Goal: Obtain resource: Obtain resource

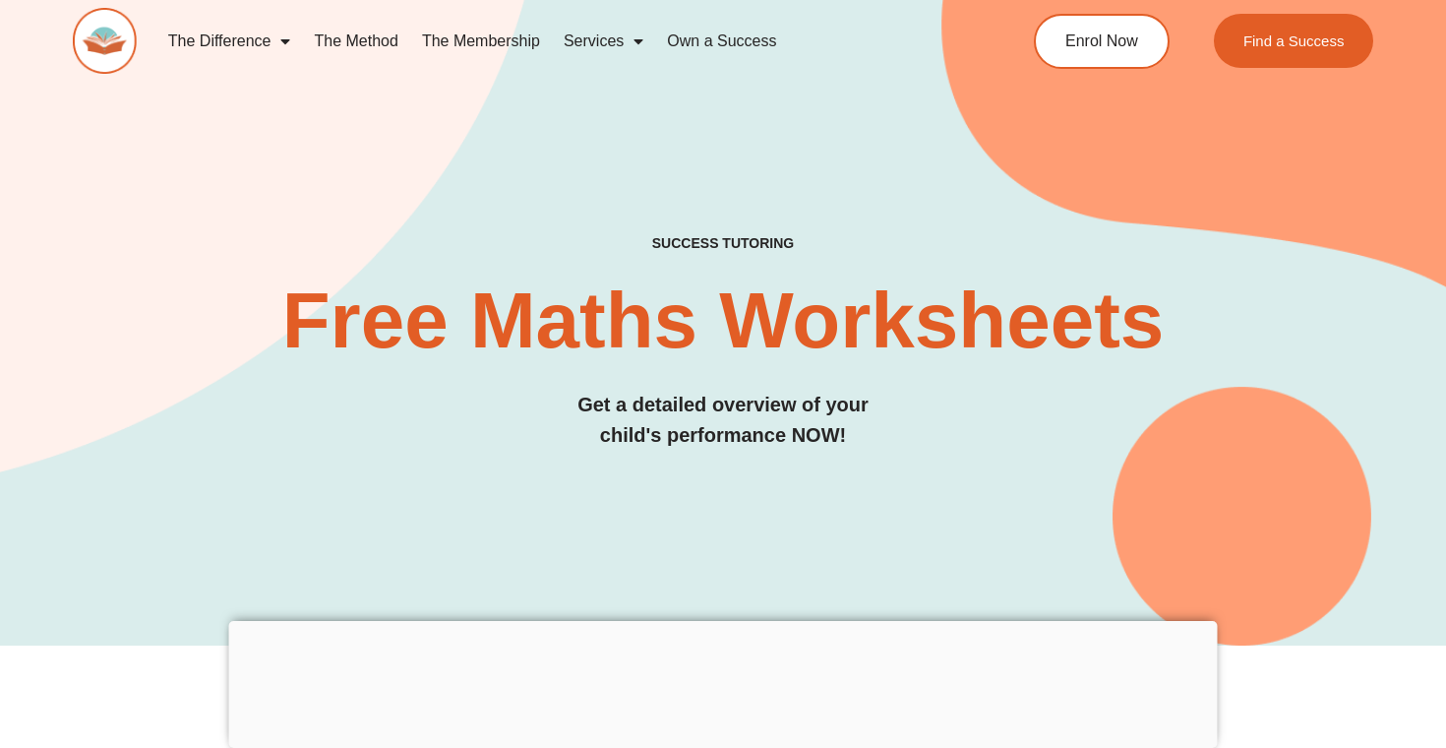
click at [104, 23] on img at bounding box center [105, 41] width 64 height 66
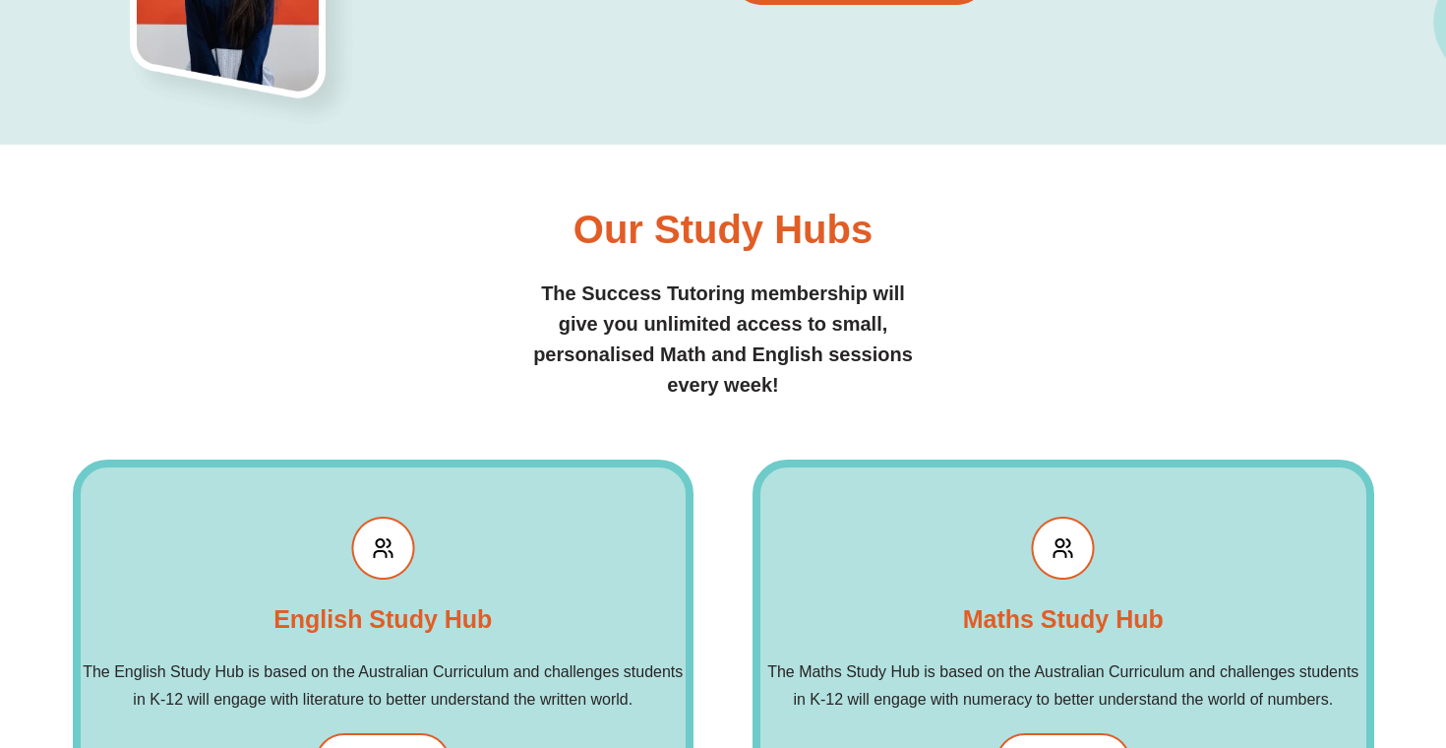
scroll to position [1928, 0]
